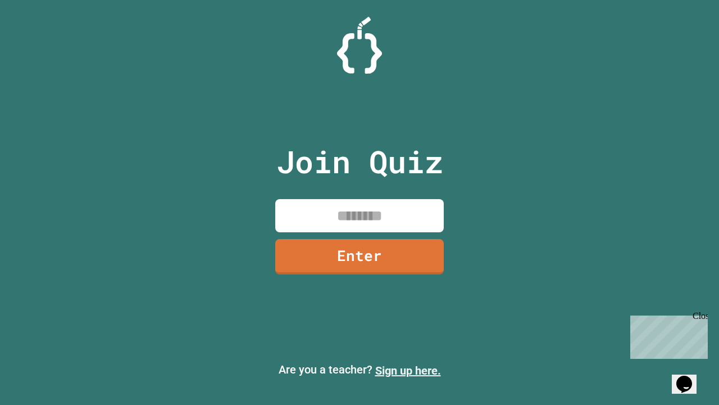
click at [408, 370] on link "Sign up here." at bounding box center [408, 370] width 66 height 13
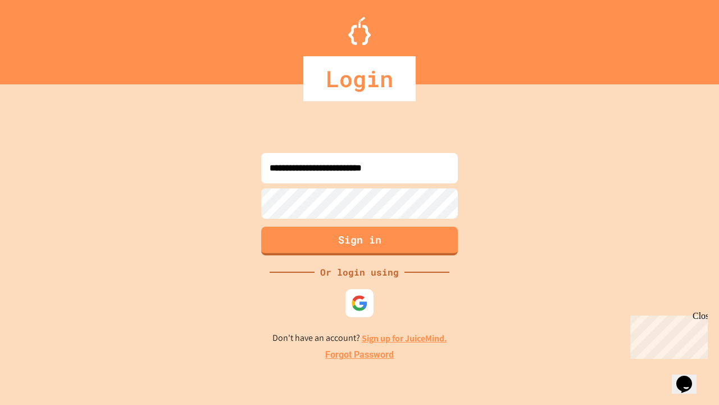
type input "**********"
